Goal: Use online tool/utility

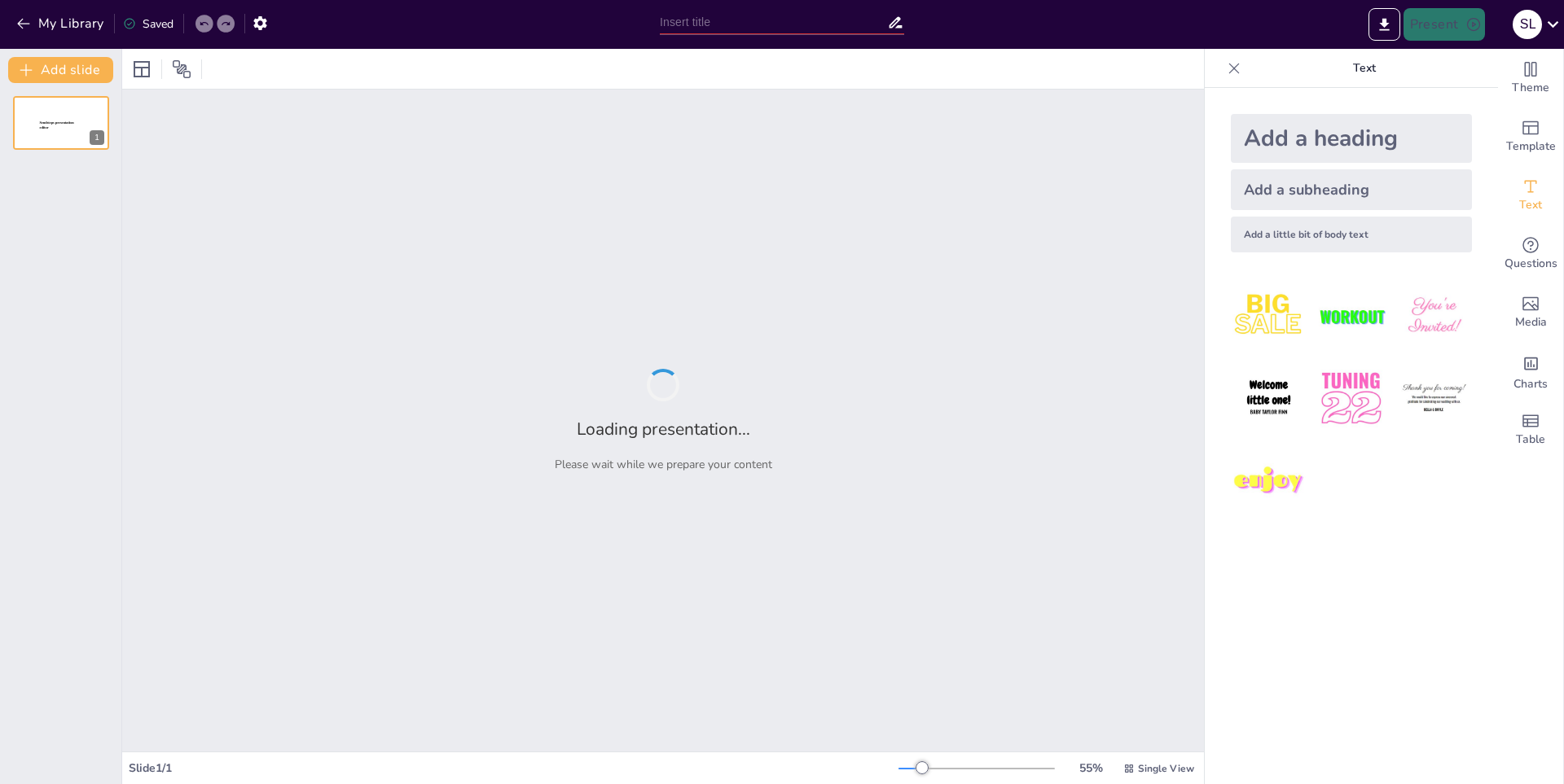
type input "El Valor del Respeto: Impacto en la Vida Comunitaria"
type input "La Importancia del Respeto en las Relaciones Interpersonales"
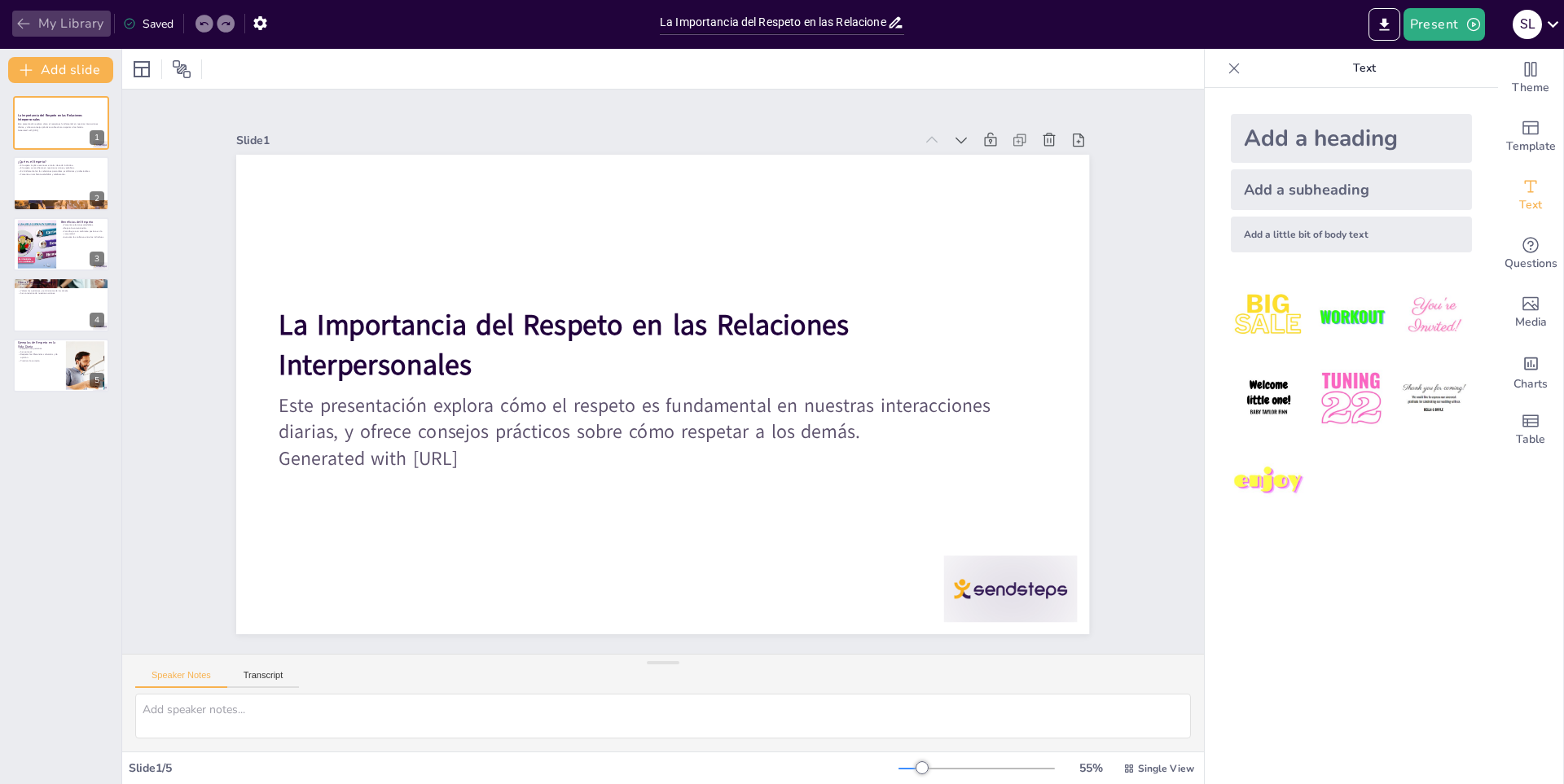
click at [15, 15] on icon "button" at bounding box center [23, 23] width 16 height 16
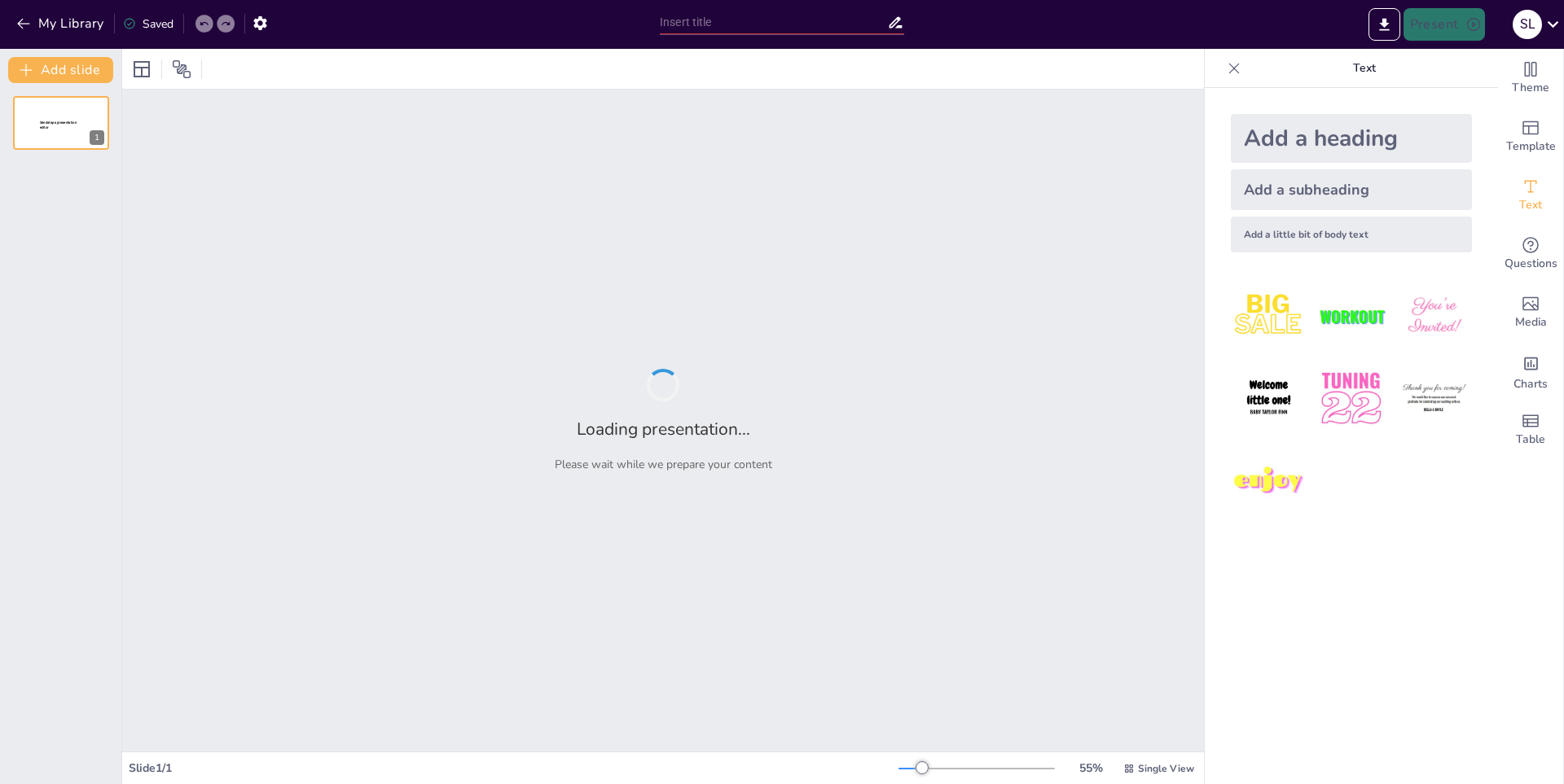
type input "Protección de la Biodiversidad: Cuidado de Especies Amenazadas"
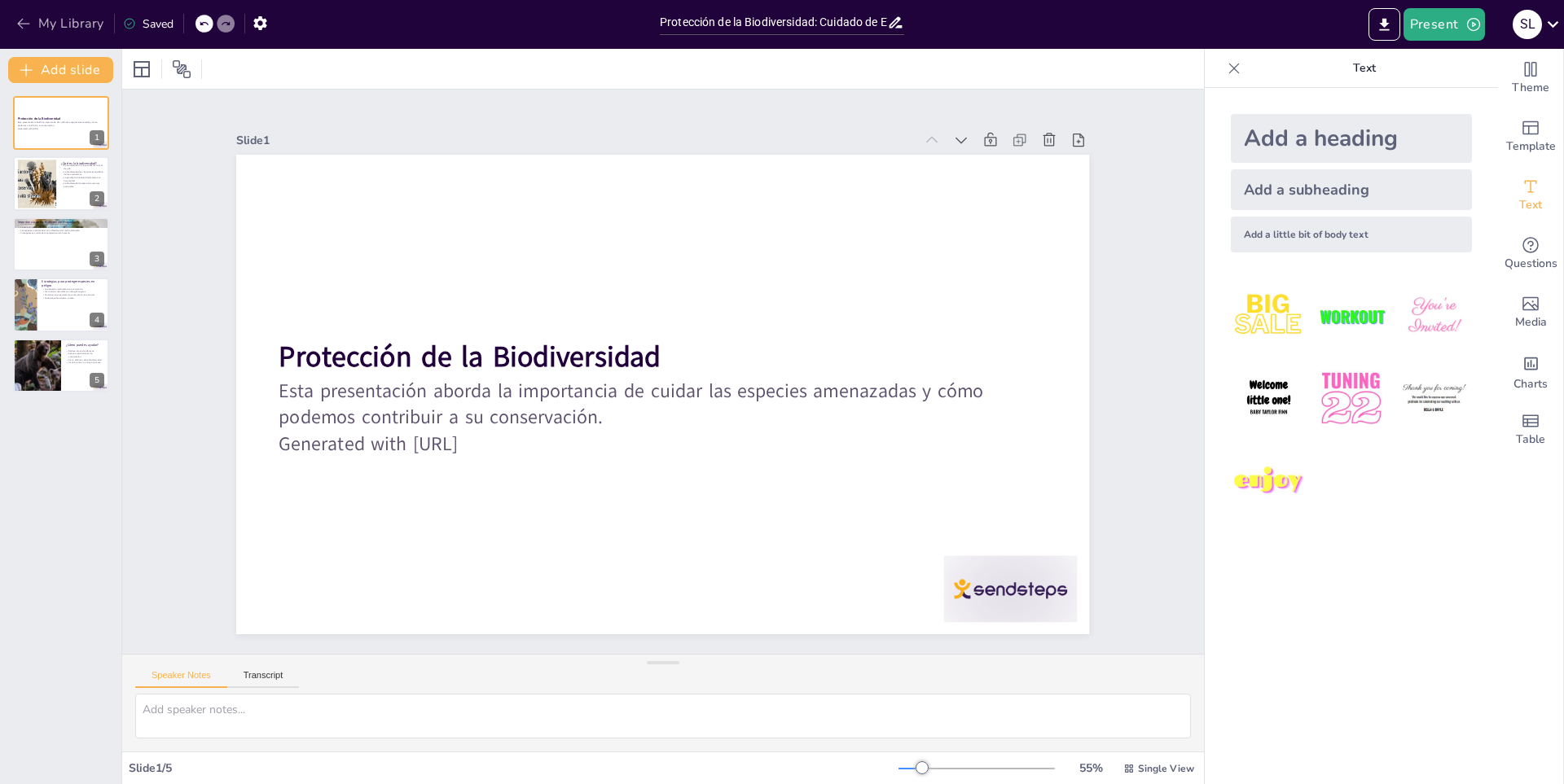
click at [28, 19] on icon "button" at bounding box center [23, 23] width 16 height 16
